Goal: Task Accomplishment & Management: Complete application form

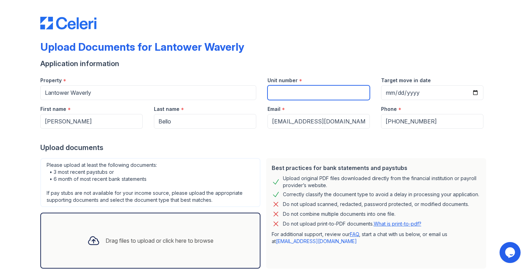
click at [295, 88] on input "Unit number" at bounding box center [318, 92] width 102 height 15
type input "1"
click at [152, 226] on div "Drag files to upload or click here to browse" at bounding box center [150, 241] width 220 height 56
click at [146, 226] on div "Drag files to upload or click here to browse" at bounding box center [150, 241] width 220 height 56
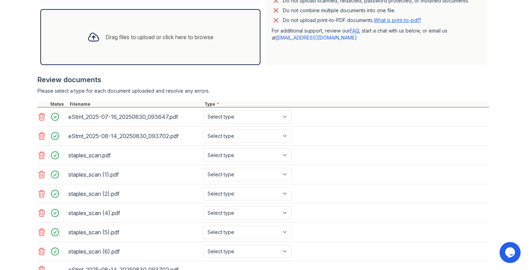
scroll to position [260, 0]
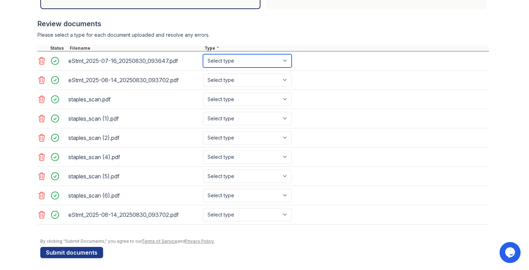
click at [235, 64] on select "Select type Paystub Bank Statement Offer Letter Tax Documents Benefit Award Let…" at bounding box center [247, 60] width 89 height 13
select select "paystub"
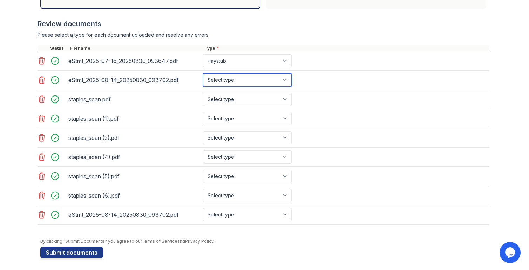
drag, startPoint x: 235, startPoint y: 64, endPoint x: 229, endPoint y: 81, distance: 17.2
click at [229, 81] on select "Select type Paystub Bank Statement Offer Letter Tax Documents Benefit Award Let…" at bounding box center [247, 80] width 89 height 13
select select "paystub"
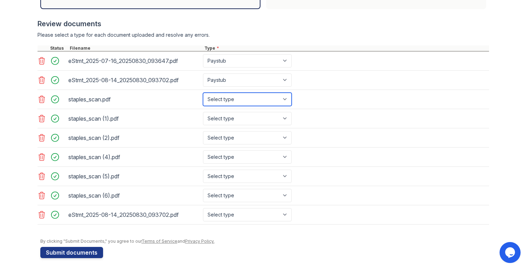
click at [226, 102] on select "Select type Paystub Bank Statement Offer Letter Tax Documents Benefit Award Let…" at bounding box center [247, 99] width 89 height 13
select select "other"
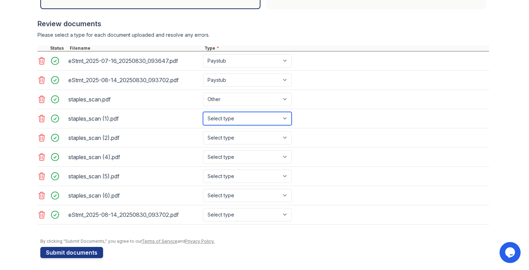
click at [234, 121] on select "Select type Paystub Bank Statement Offer Letter Tax Documents Benefit Award Let…" at bounding box center [247, 118] width 89 height 13
select select "other"
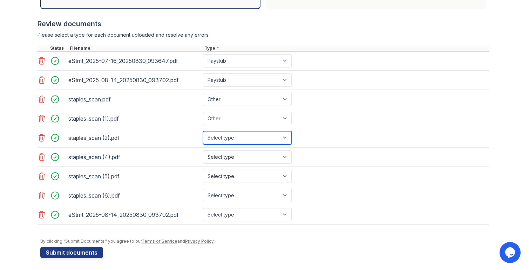
click at [236, 133] on select "Select type Paystub Bank Statement Offer Letter Tax Documents Benefit Award Let…" at bounding box center [247, 137] width 89 height 13
select select "other"
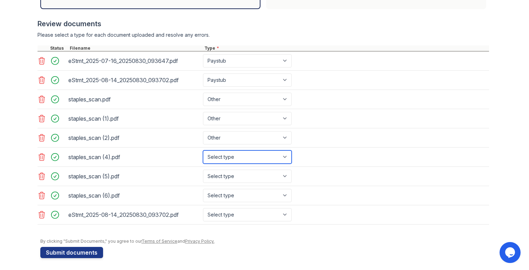
click at [239, 155] on select "Select type Paystub Bank Statement Offer Letter Tax Documents Benefit Award Let…" at bounding box center [247, 157] width 89 height 13
select select "other"
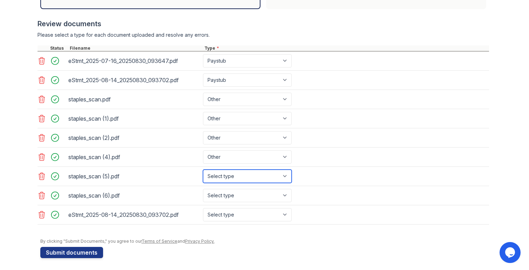
click at [239, 171] on select "Select type Paystub Bank Statement Offer Letter Tax Documents Benefit Award Let…" at bounding box center [247, 176] width 89 height 13
select select "other"
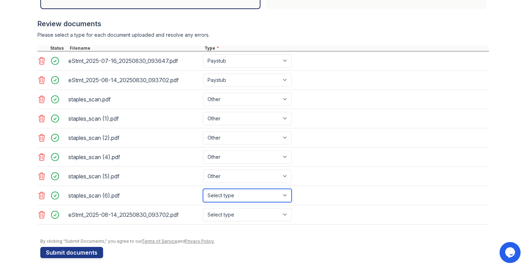
click at [245, 195] on select "Select type Paystub Bank Statement Offer Letter Tax Documents Benefit Award Let…" at bounding box center [247, 195] width 89 height 13
select select "other"
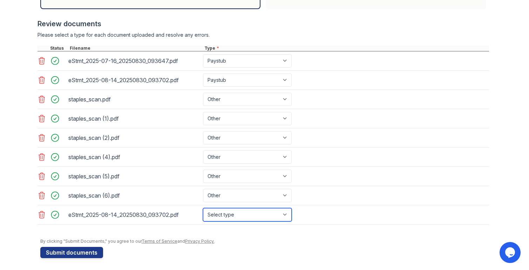
click at [241, 212] on select "Select type Paystub Bank Statement Offer Letter Tax Documents Benefit Award Let…" at bounding box center [247, 214] width 89 height 13
click at [224, 219] on select "Select type Paystub Bank Statement Offer Letter Tax Documents Benefit Award Let…" at bounding box center [247, 214] width 89 height 13
select select "paystub"
click at [93, 251] on button "Submit documents" at bounding box center [71, 252] width 63 height 11
